Goal: Task Accomplishment & Management: Use online tool/utility

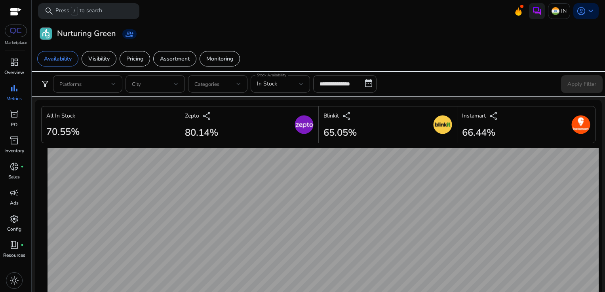
scroll to position [446, 0]
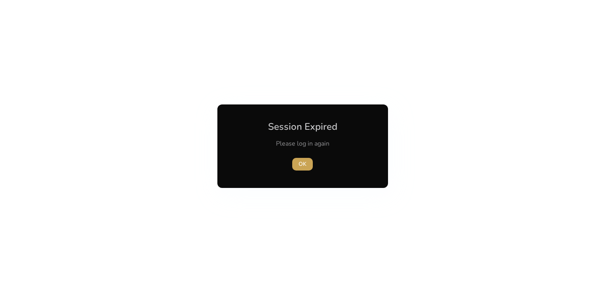
click at [295, 166] on span "button" at bounding box center [302, 164] width 21 height 19
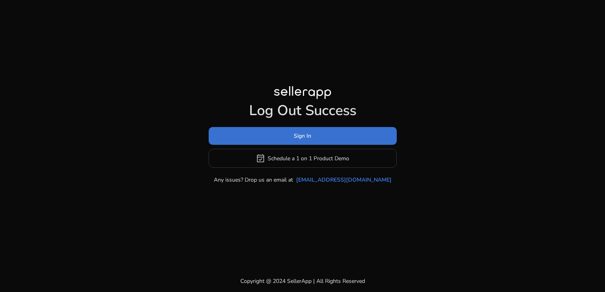
click at [286, 135] on span at bounding box center [303, 136] width 188 height 19
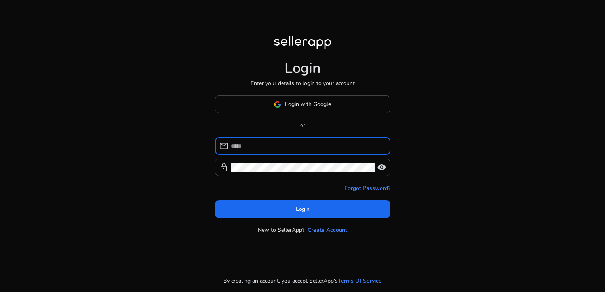
type input "**********"
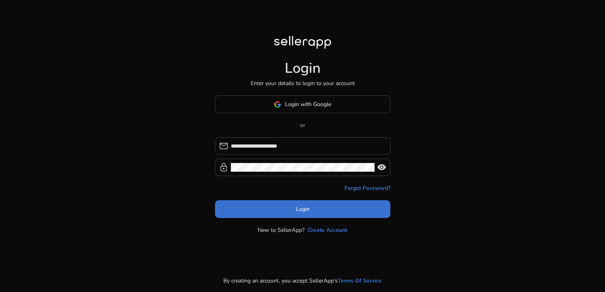
click at [296, 210] on span "Login" at bounding box center [303, 209] width 14 height 8
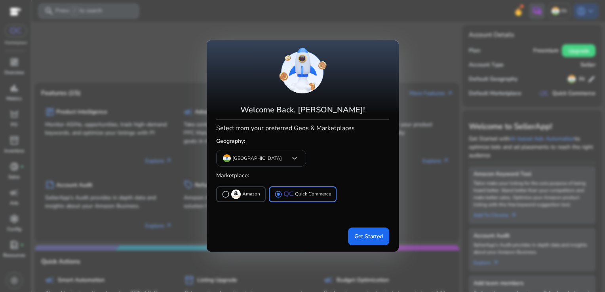
click at [6, 88] on div at bounding box center [302, 146] width 605 height 292
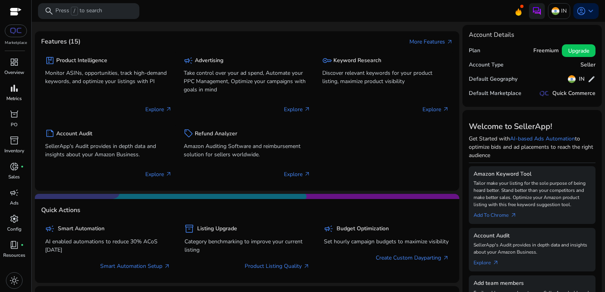
click at [16, 85] on span "bar_chart" at bounding box center [15, 89] width 10 height 10
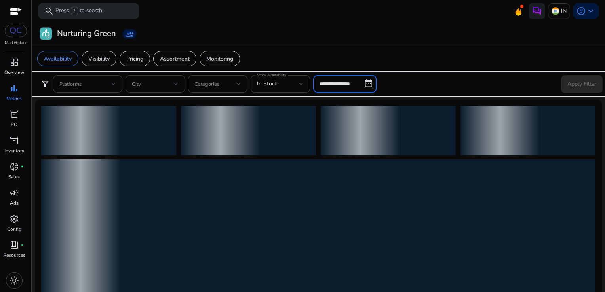
click at [335, 84] on input "**********" at bounding box center [344, 83] width 63 height 17
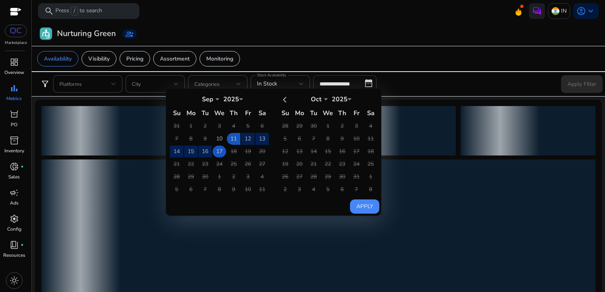
click at [219, 151] on td "17" at bounding box center [219, 152] width 13 height 12
click at [367, 203] on button "Apply" at bounding box center [364, 207] width 29 height 14
type input "**********"
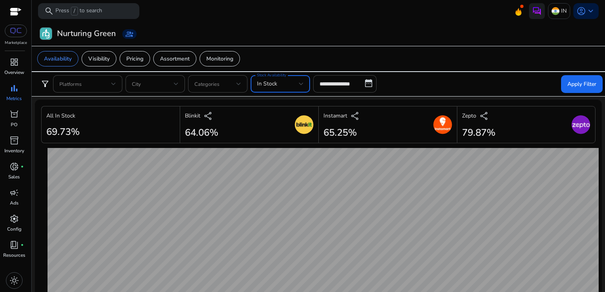
click at [295, 87] on div "In Stock" at bounding box center [278, 84] width 42 height 9
click at [304, 105] on mat-option "In Stock" at bounding box center [280, 104] width 59 height 19
click at [573, 78] on span at bounding box center [582, 83] width 42 height 19
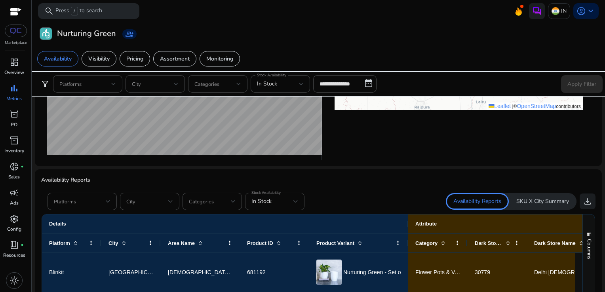
scroll to position [389, 0]
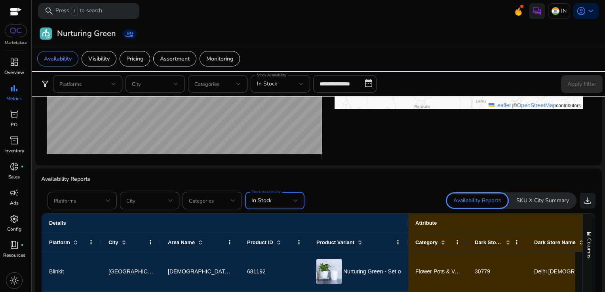
click at [270, 197] on span "In Stock" at bounding box center [261, 201] width 20 height 8
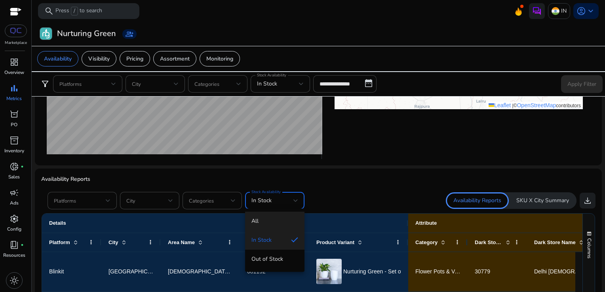
click at [250, 216] on mat-option "All" at bounding box center [274, 221] width 59 height 19
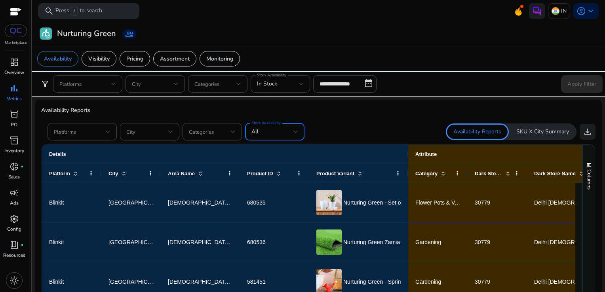
scroll to position [434, 0]
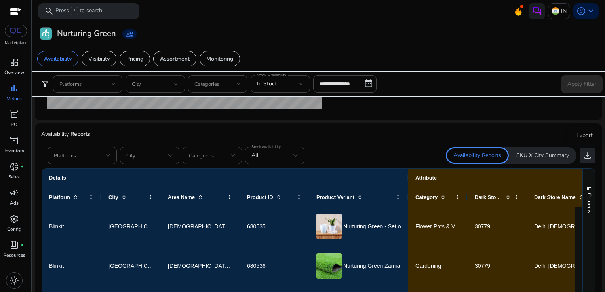
click at [584, 156] on span "download" at bounding box center [588, 156] width 10 height 10
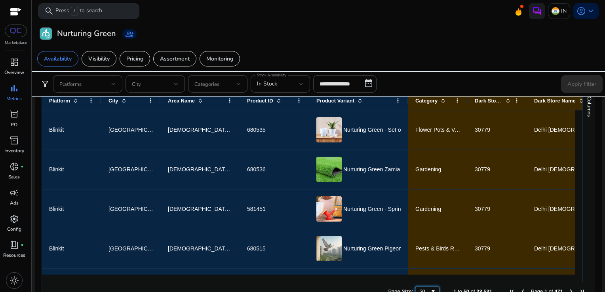
scroll to position [533, 0]
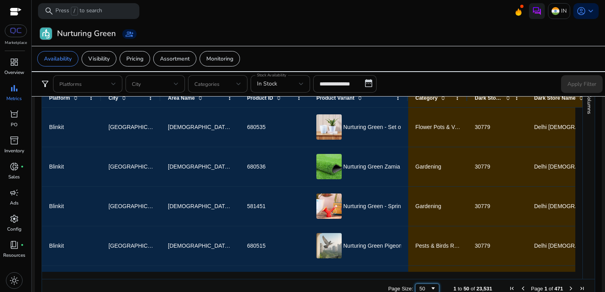
click at [402, 292] on html "**********" at bounding box center [302, 146] width 605 height 292
